Goal: Information Seeking & Learning: Find specific fact

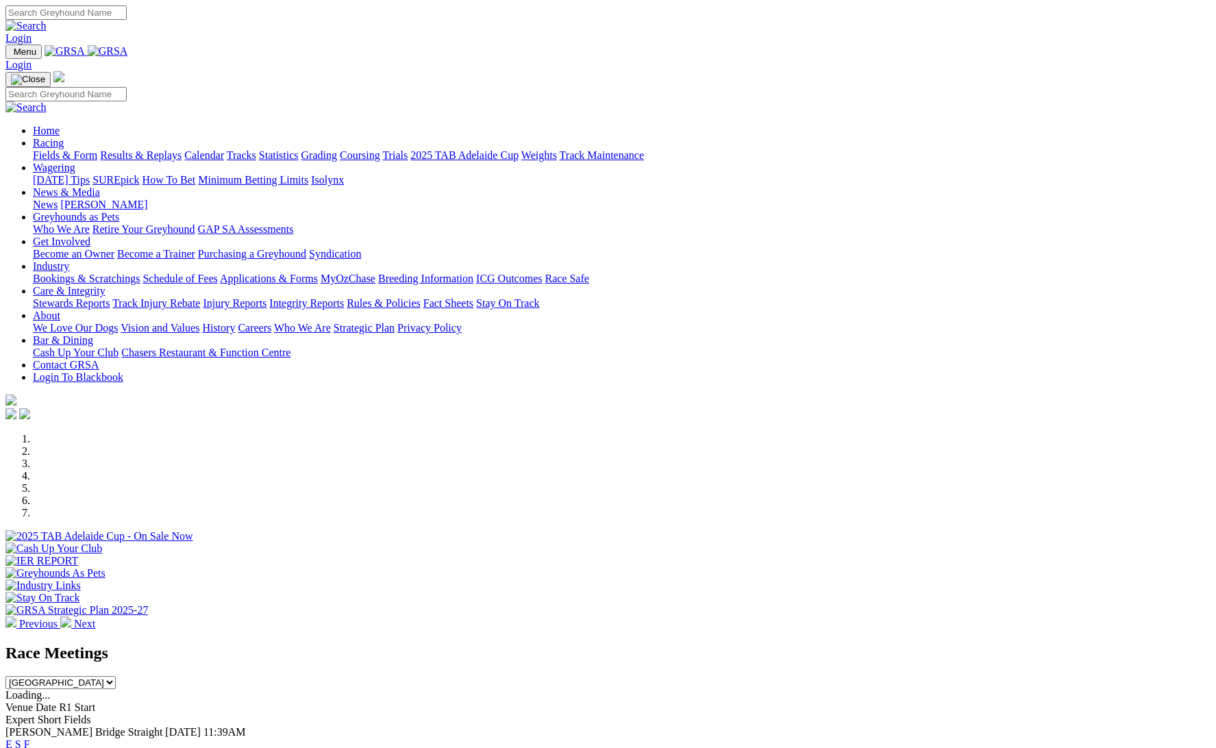
click at [181, 149] on link "Results & Replays" at bounding box center [141, 155] width 82 height 12
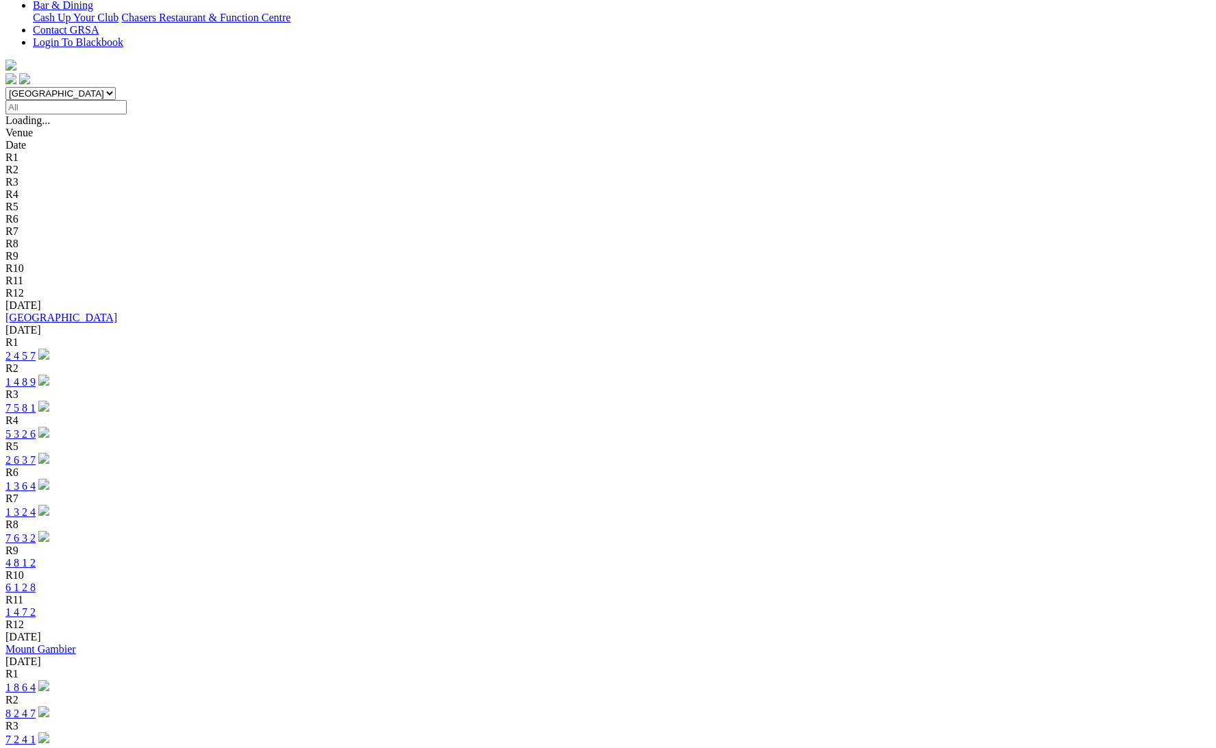
scroll to position [360, 0]
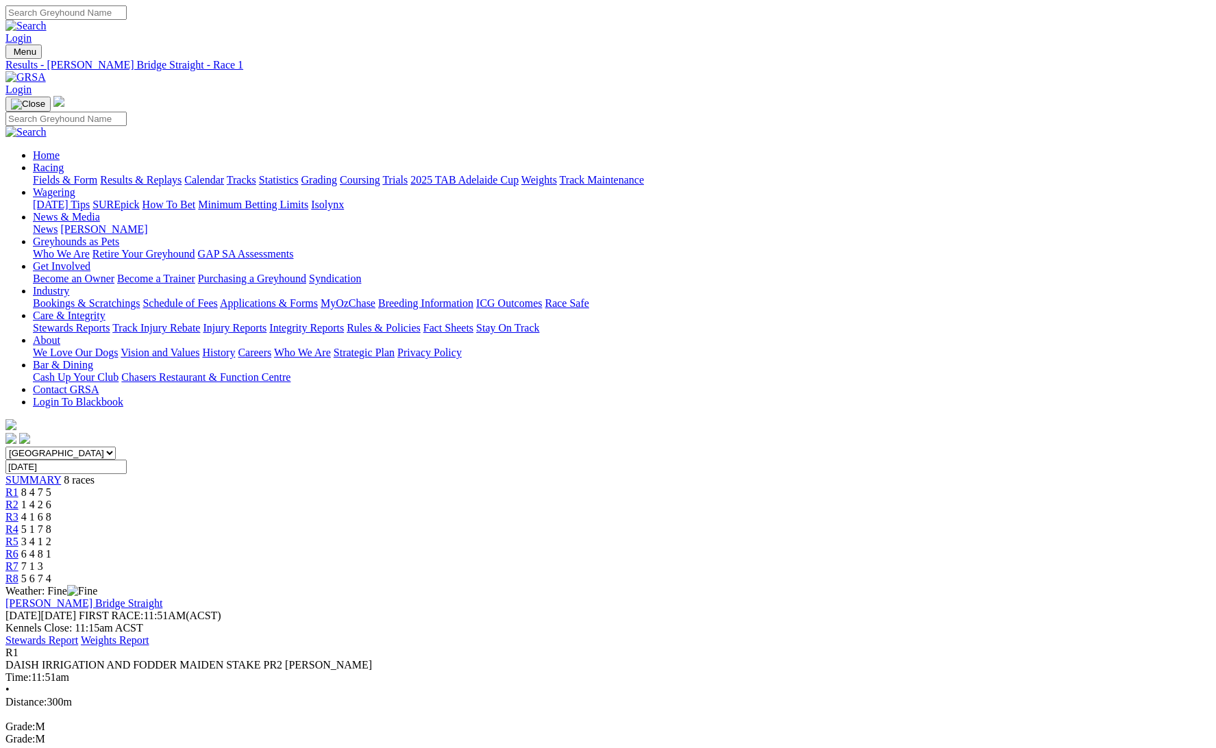
scroll to position [3, 0]
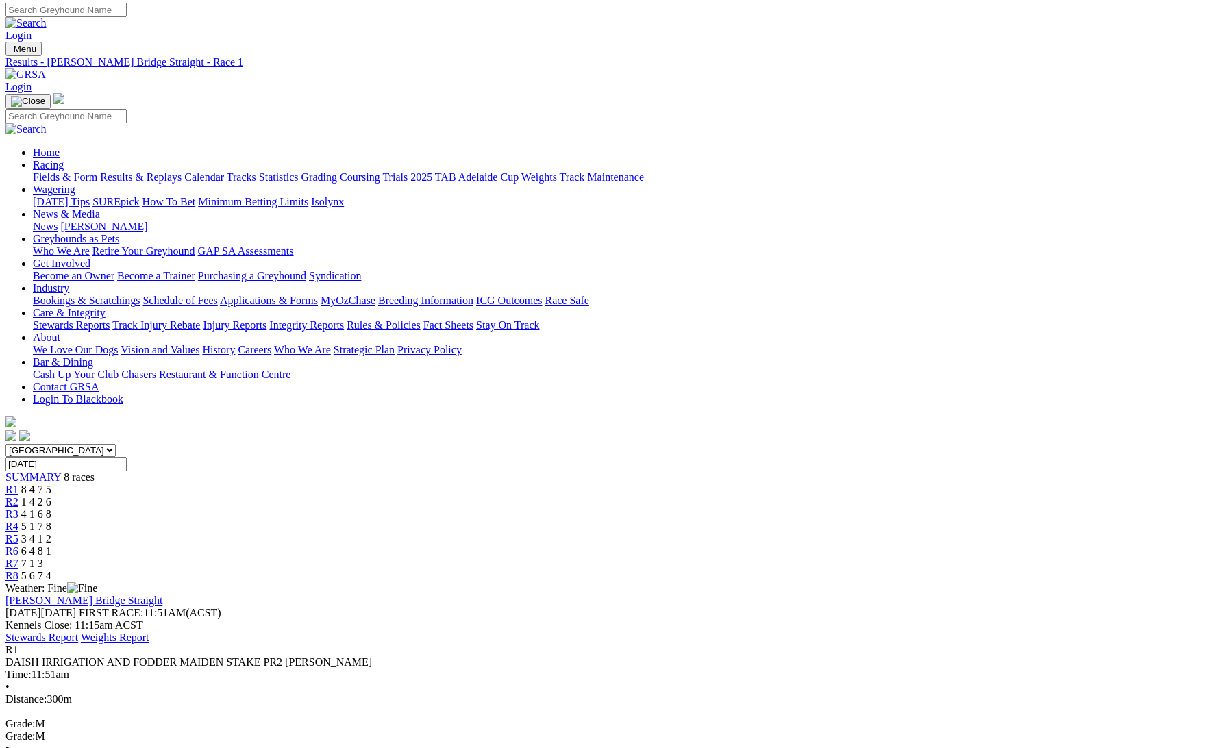
click at [410, 496] on div "R2 1 4 2 6" at bounding box center [607, 502] width 1205 height 12
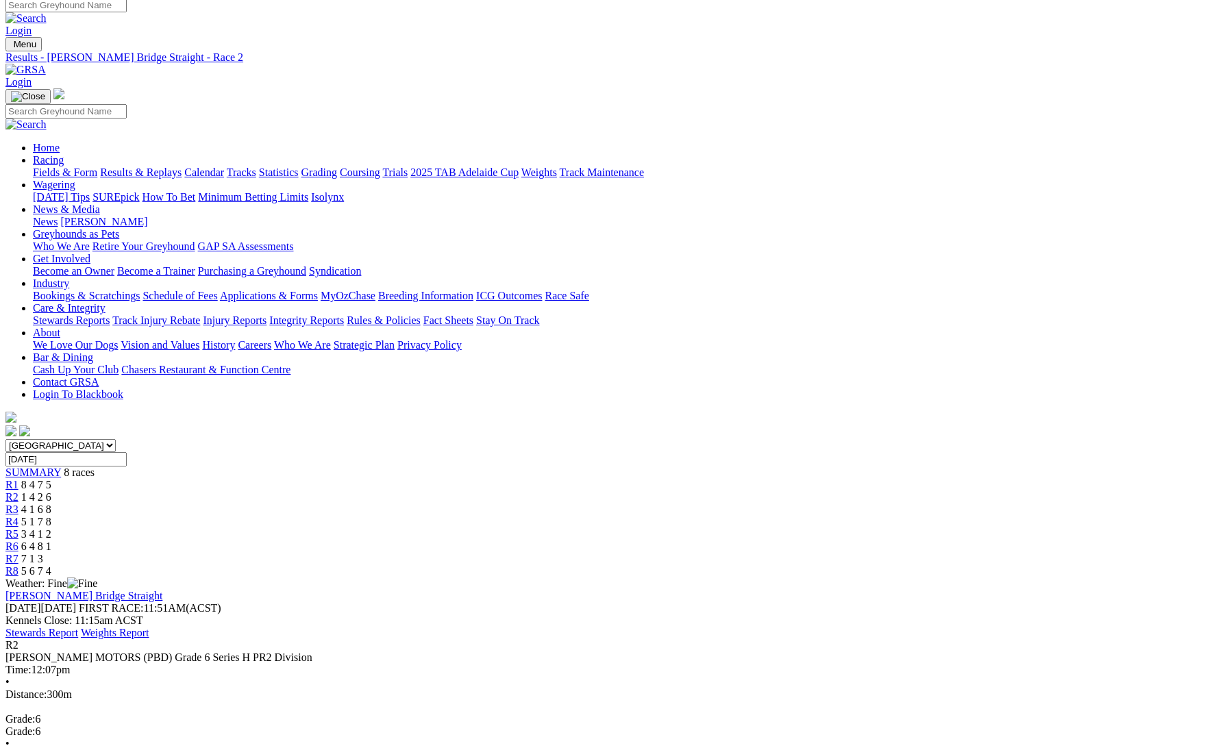
scroll to position [8, 1]
click at [51, 503] on span "4 1 6 8" at bounding box center [36, 509] width 30 height 12
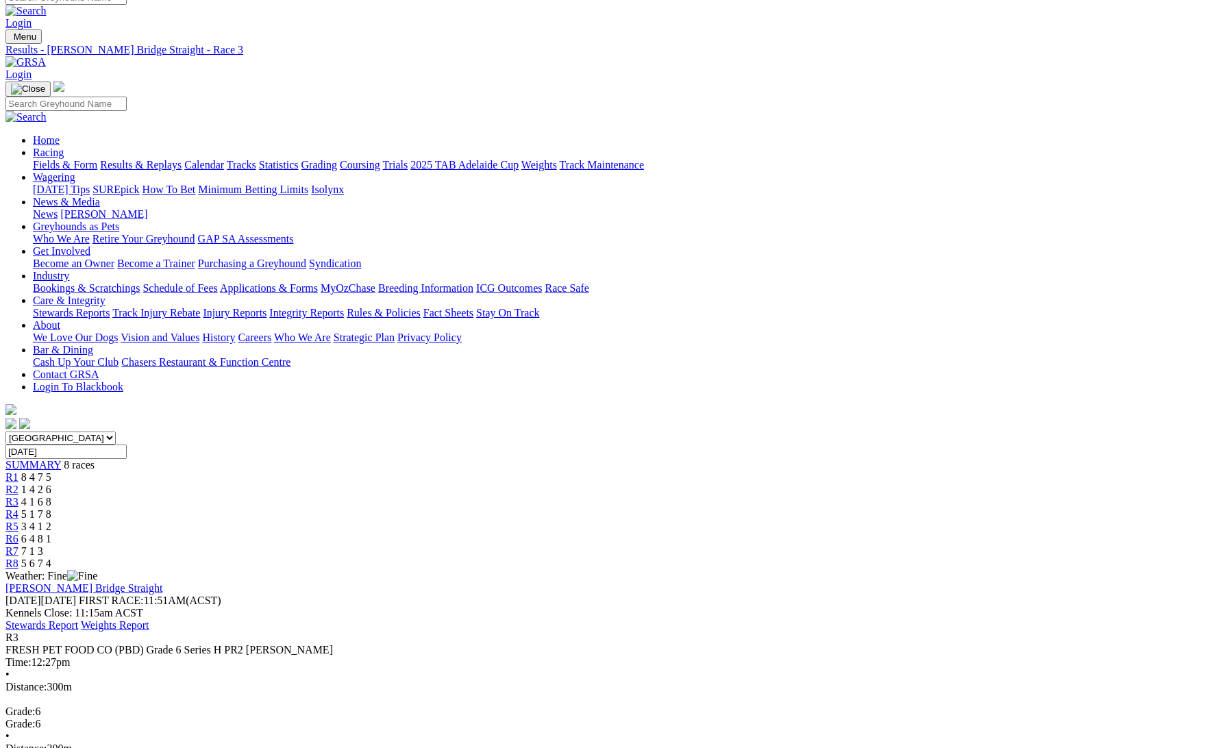
scroll to position [19, 0]
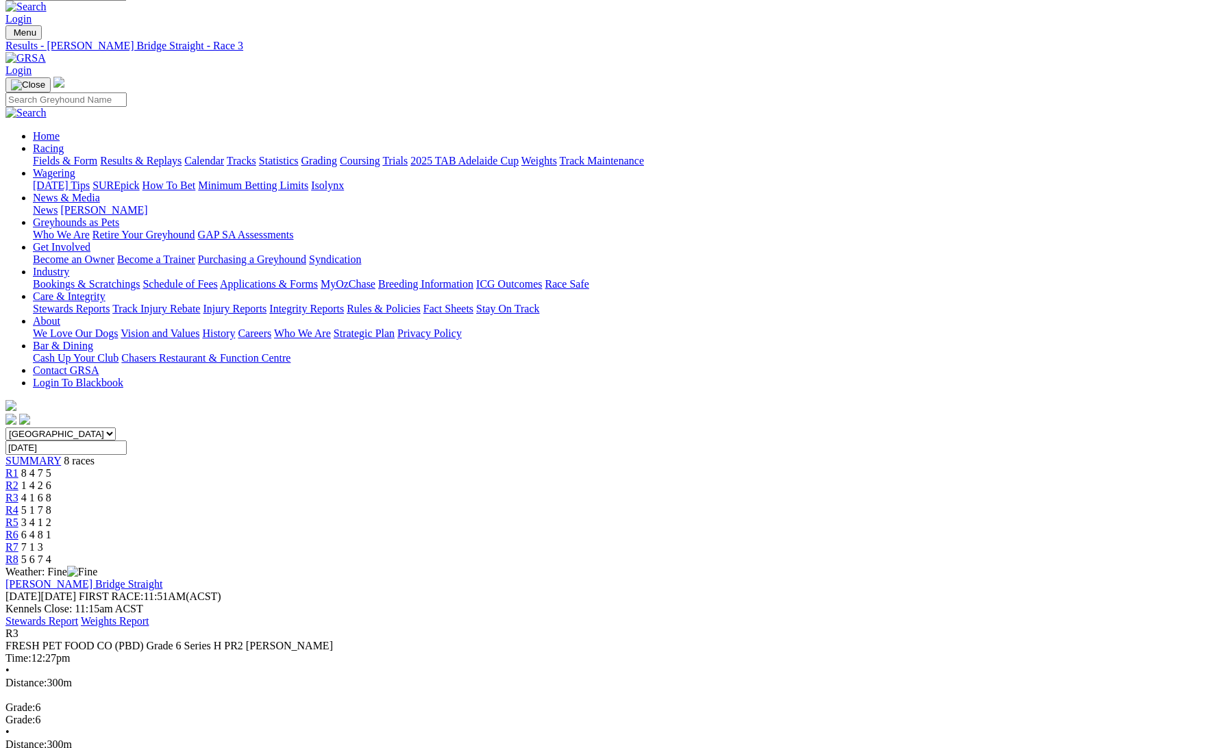
click at [18, 504] on link "R4" at bounding box center [11, 510] width 13 height 12
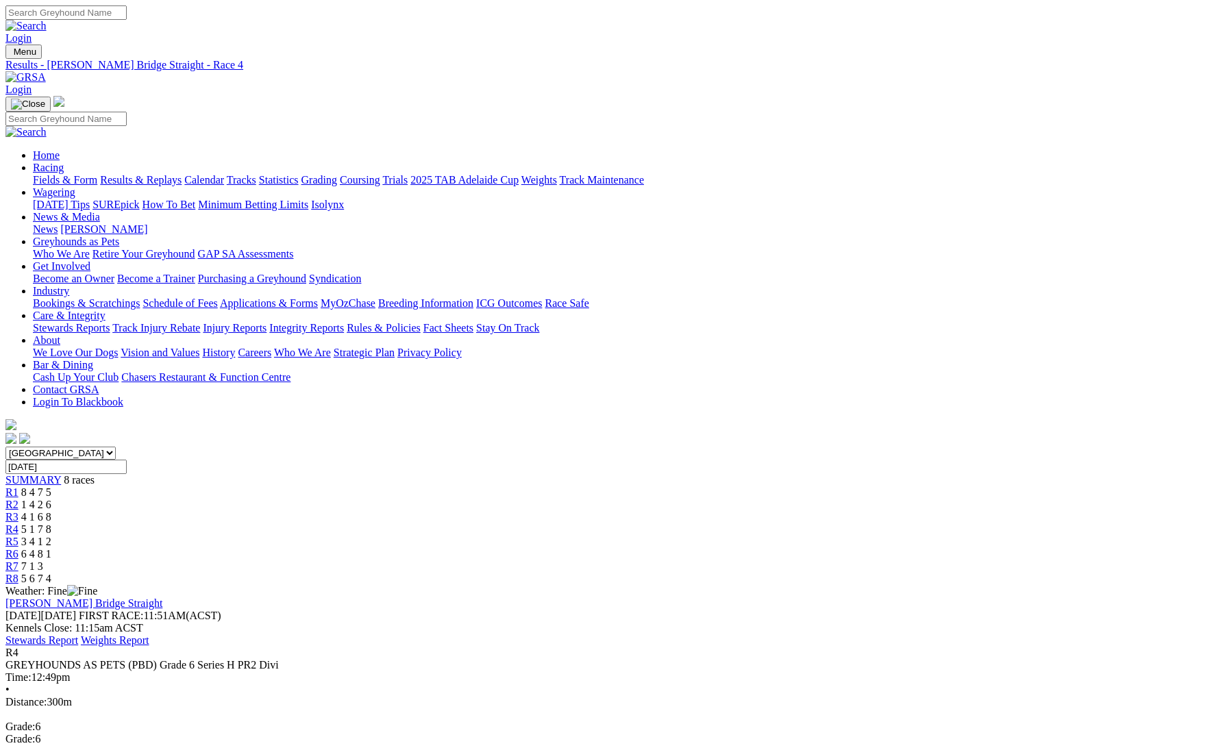
click at [437, 499] on div "R2 1 4 2 6" at bounding box center [607, 505] width 1205 height 12
click at [365, 486] on div "R1 8 4 7 5" at bounding box center [607, 492] width 1205 height 12
click at [423, 499] on div "R2 1 4 2 6" at bounding box center [607, 505] width 1205 height 12
click at [51, 511] on span "4 1 6 8" at bounding box center [36, 517] width 30 height 12
click at [51, 523] on span "5 1 7 8" at bounding box center [36, 529] width 30 height 12
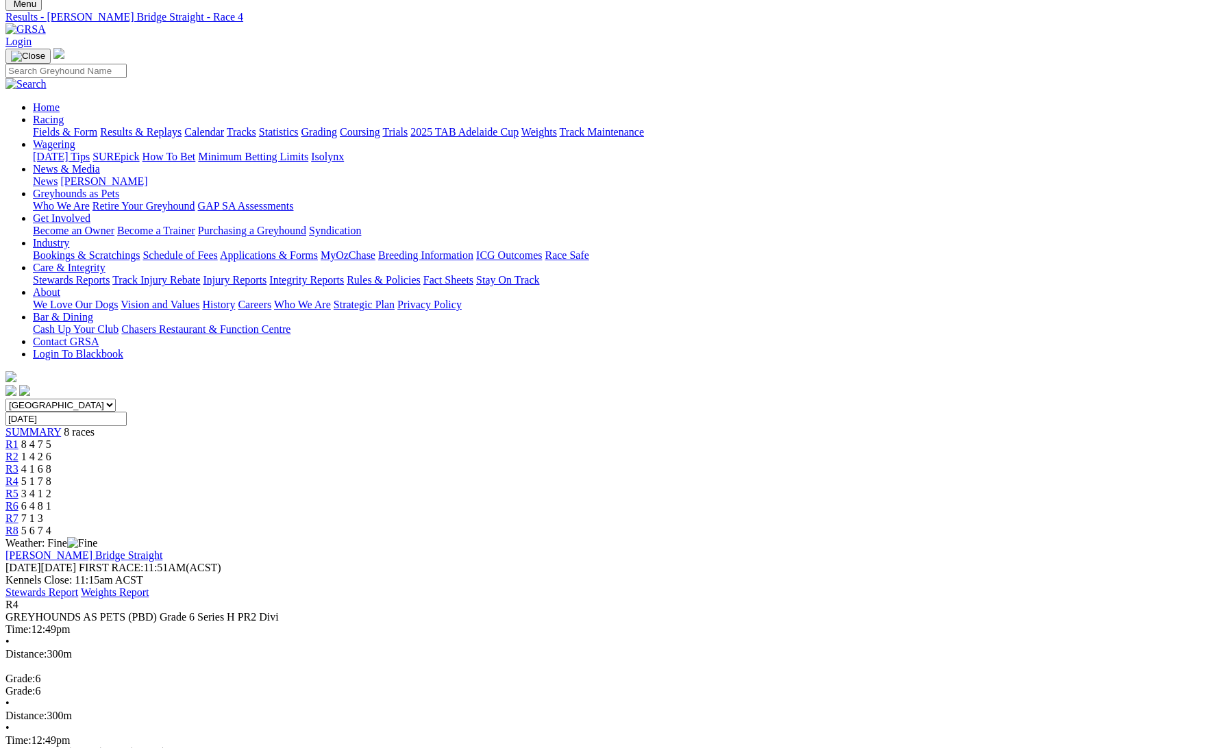
scroll to position [27, 0]
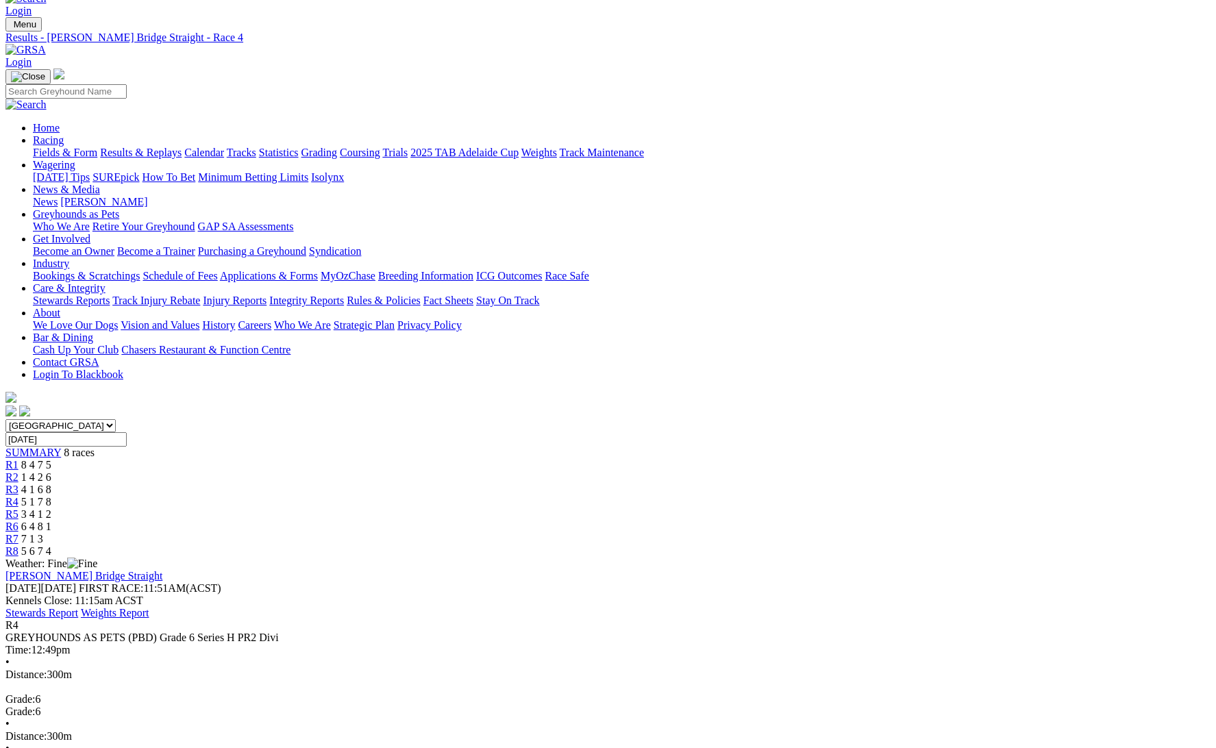
click at [51, 508] on span "3 4 1 2" at bounding box center [36, 514] width 30 height 12
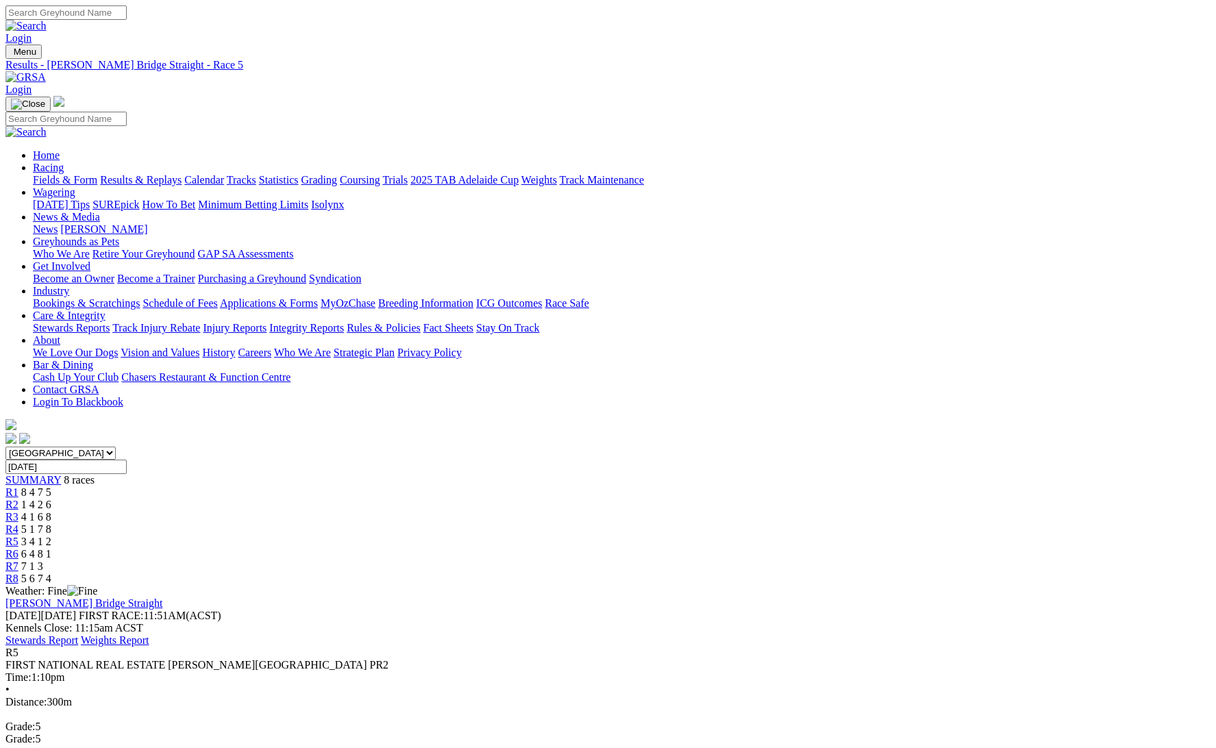
click at [18, 548] on link "R6" at bounding box center [11, 554] width 13 height 12
click at [888, 560] on div "R7 7 1 3" at bounding box center [607, 566] width 1205 height 12
click at [51, 573] on span "5 6 7 4" at bounding box center [36, 579] width 30 height 12
